Goal: Information Seeking & Learning: Find specific page/section

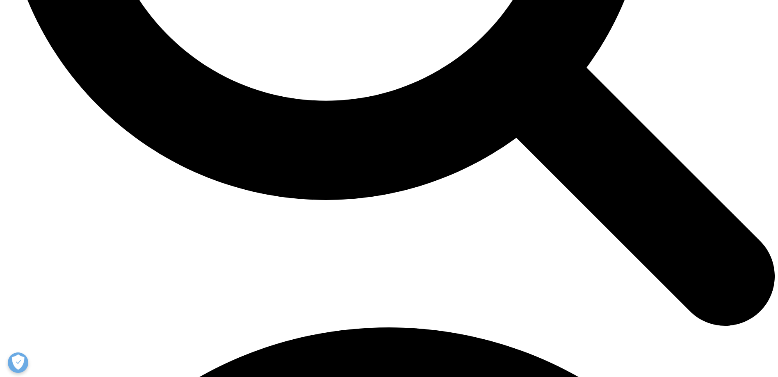
scroll to position [1370, 0]
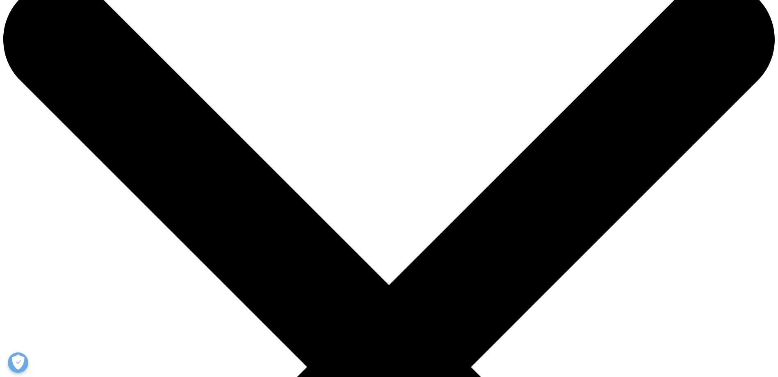
scroll to position [0, 0]
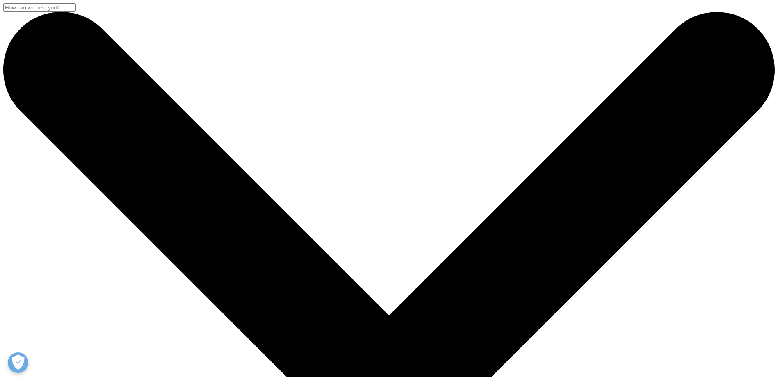
click at [76, 12] on input "Search" at bounding box center [39, 7] width 73 height 9
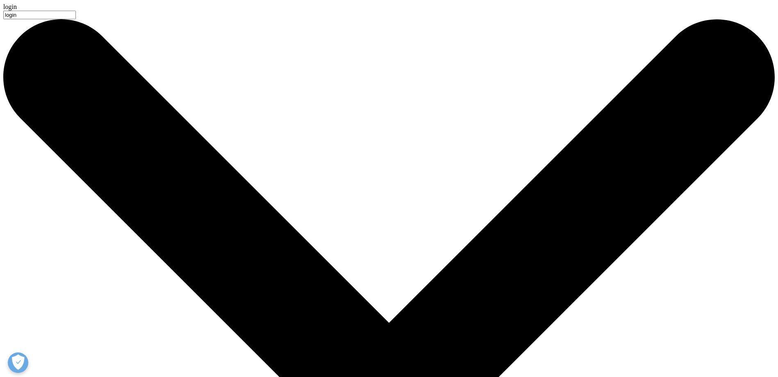
type input "login"
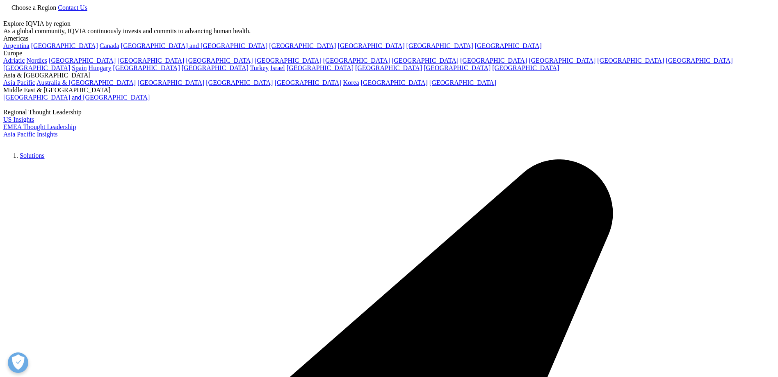
type input "login"
